Goal: Transaction & Acquisition: Purchase product/service

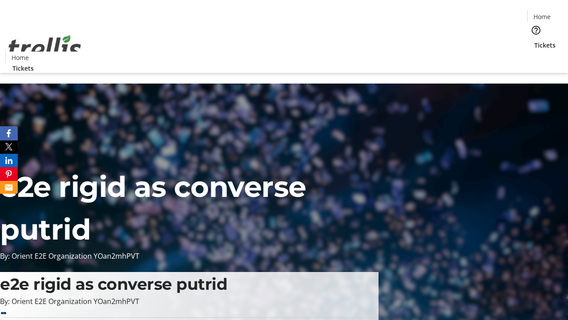
click at [535, 40] on span "Tickets" at bounding box center [545, 44] width 21 height 9
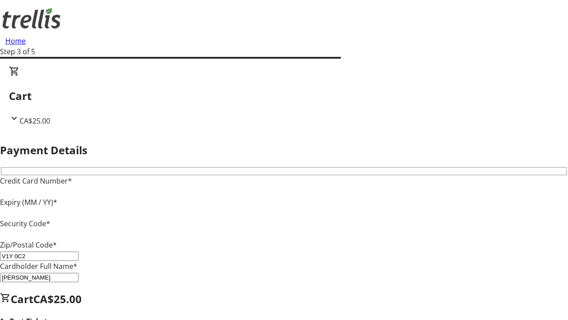
type input "V1Y 0C2"
